Goal: Task Accomplishment & Management: Complete application form

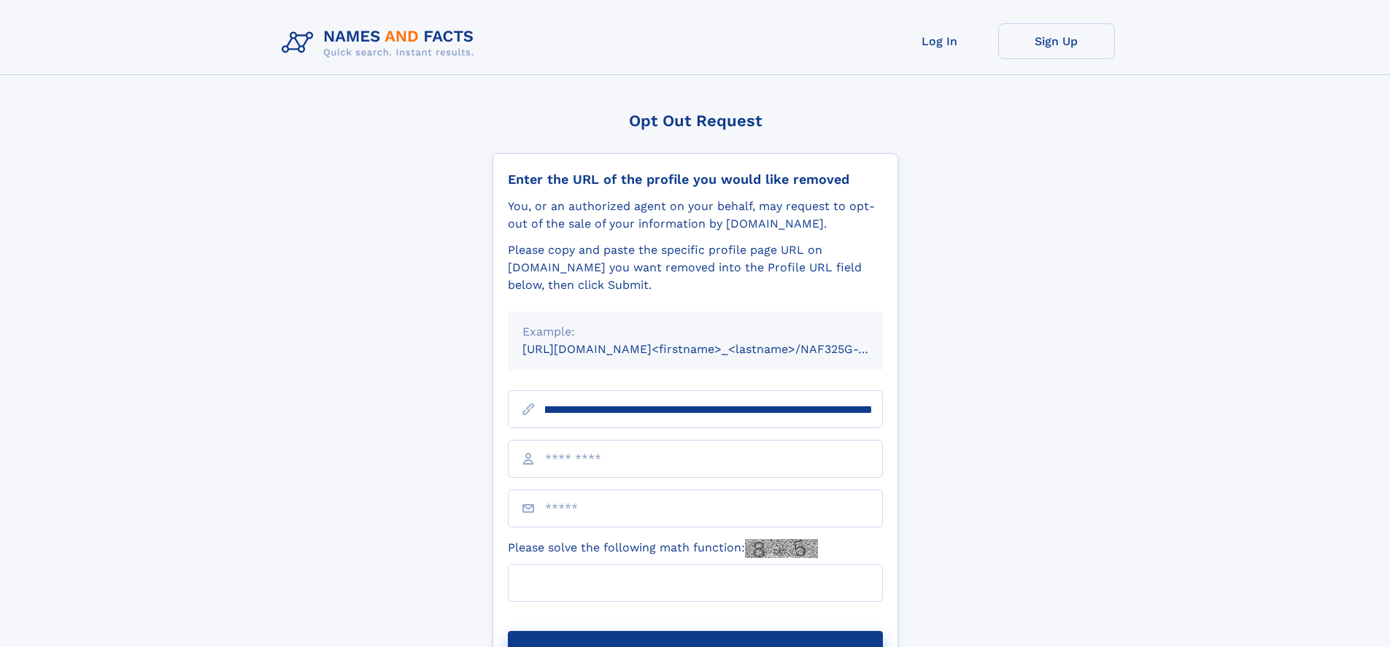
scroll to position [0, 191]
type input "**********"
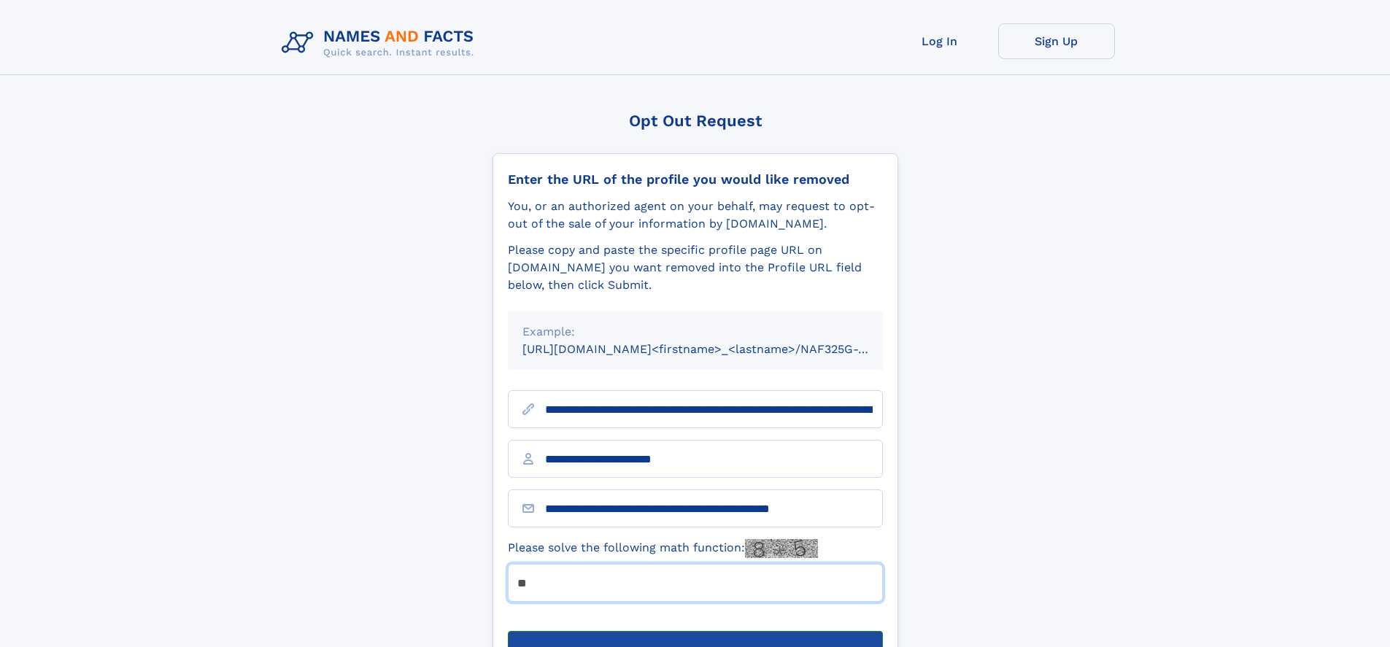
type input "**"
click at [695, 631] on button "Submit Opt Out Request" at bounding box center [695, 654] width 375 height 47
